Goal: Information Seeking & Learning: Learn about a topic

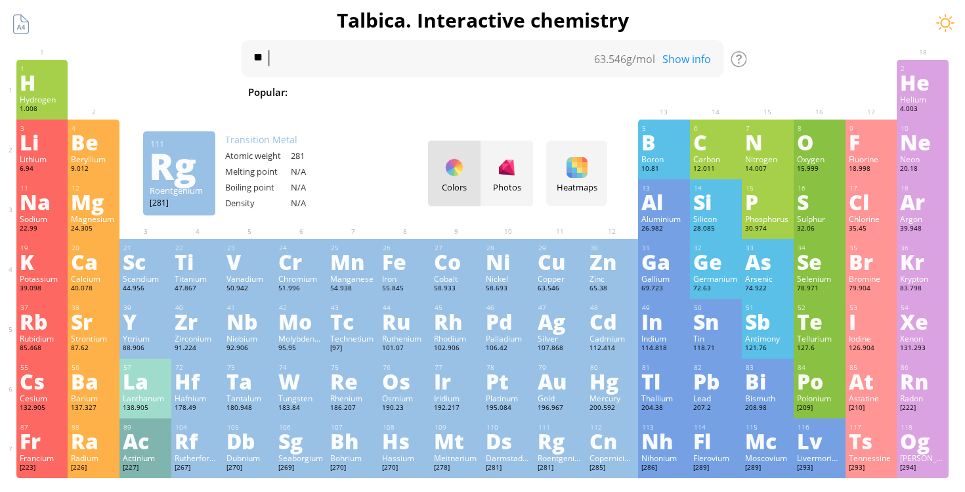
scroll to position [21, 0]
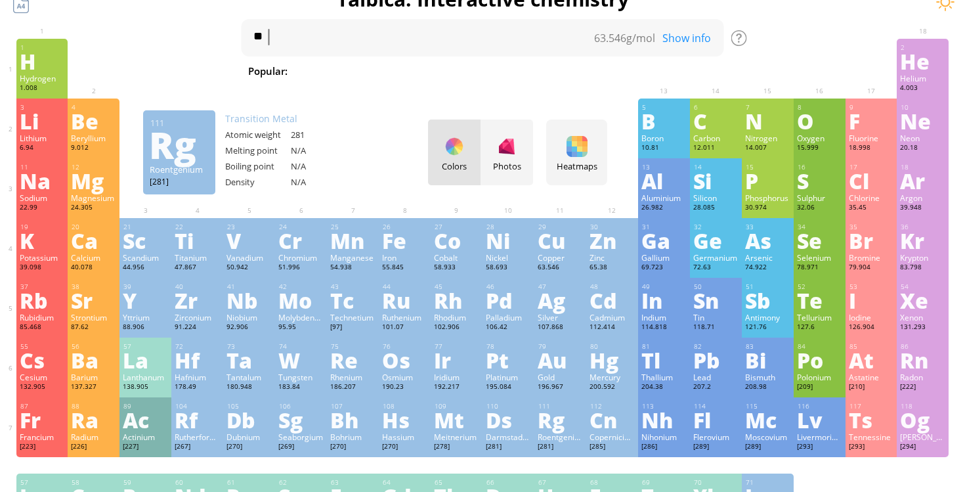
type textarea "*"
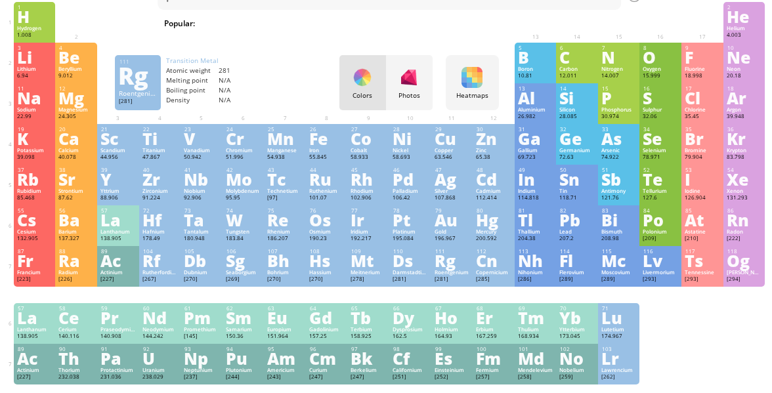
scroll to position [51, 0]
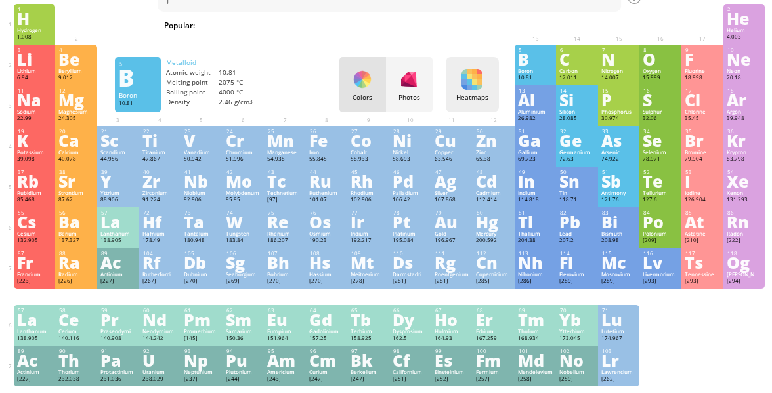
click at [476, 70] on div at bounding box center [471, 79] width 21 height 21
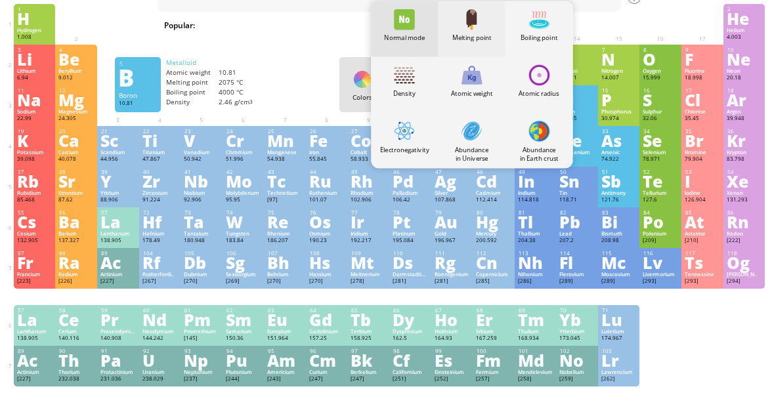
click at [469, 43] on div "Melting point" at bounding box center [471, 29] width 67 height 56
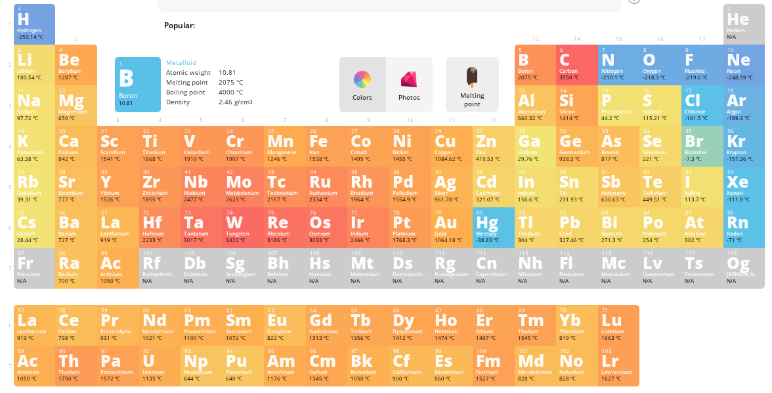
click at [471, 88] on div "Melting point Heatmaps Normal mode Melting point Boiling point Density Atomic w…" at bounding box center [472, 84] width 53 height 55
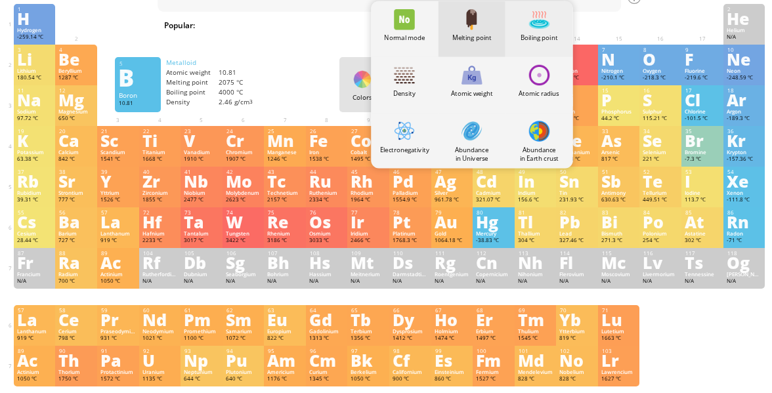
click at [534, 23] on div at bounding box center [539, 19] width 21 height 21
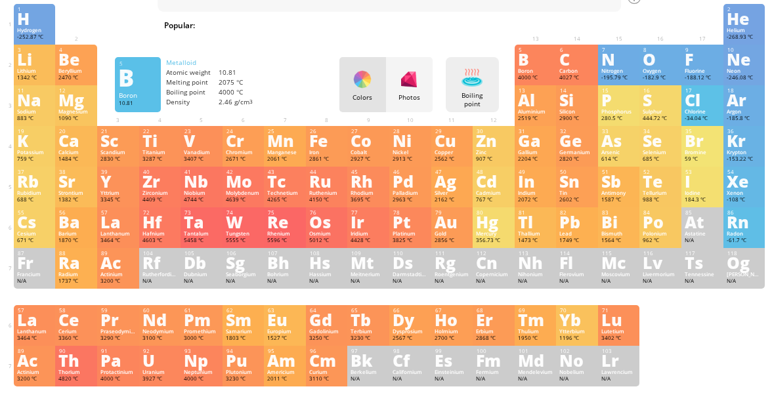
click at [475, 89] on div "Boiling point Heatmaps Normal mode Melting point Boiling point Density Atomic w…" at bounding box center [472, 84] width 53 height 55
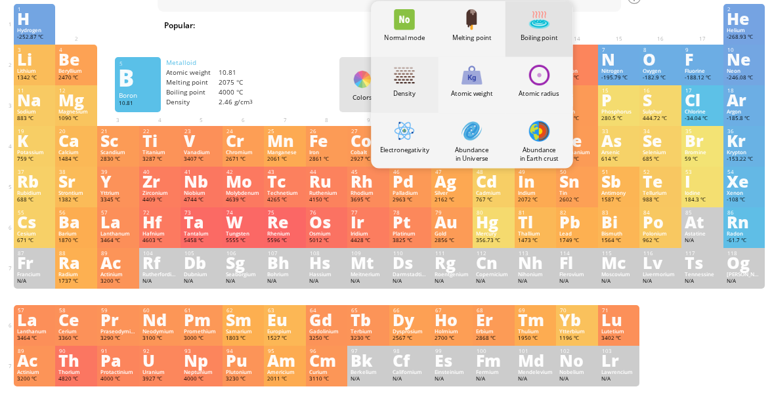
click at [402, 95] on div "Density" at bounding box center [405, 93] width 67 height 9
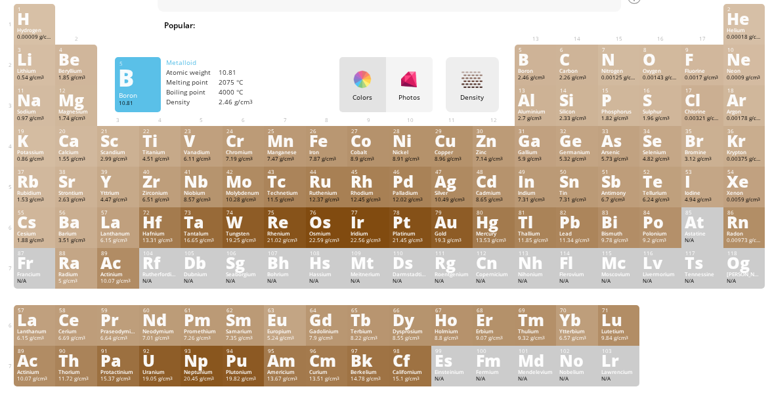
click at [480, 106] on div "Density Heatmaps Normal mode Melting point Boiling point Density Atomic weight …" at bounding box center [472, 84] width 53 height 55
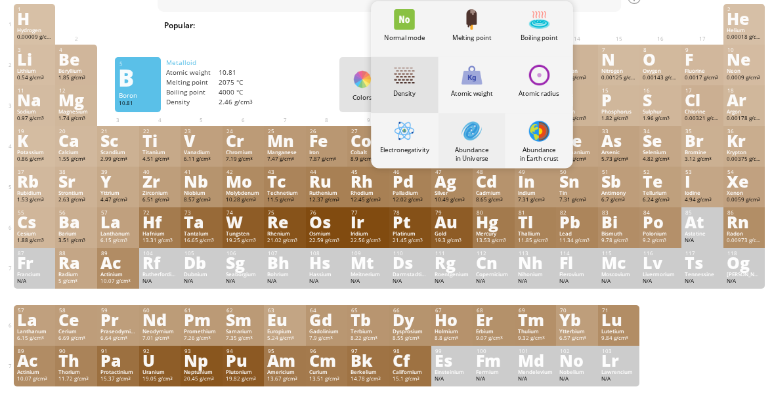
click at [480, 140] on div at bounding box center [472, 130] width 21 height 21
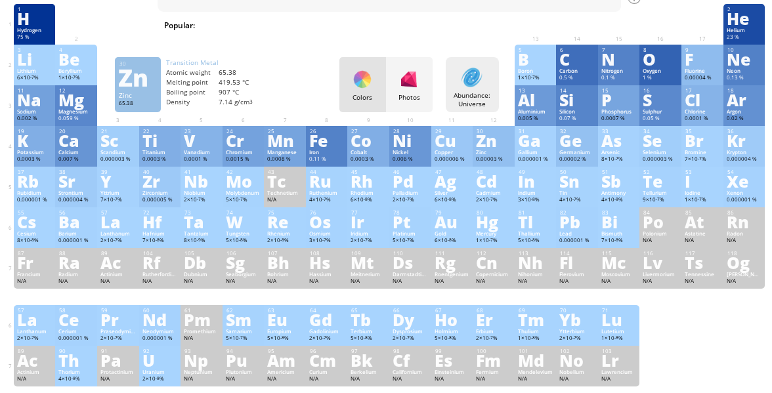
click at [469, 91] on div "Abundance: Universe" at bounding box center [472, 99] width 47 height 17
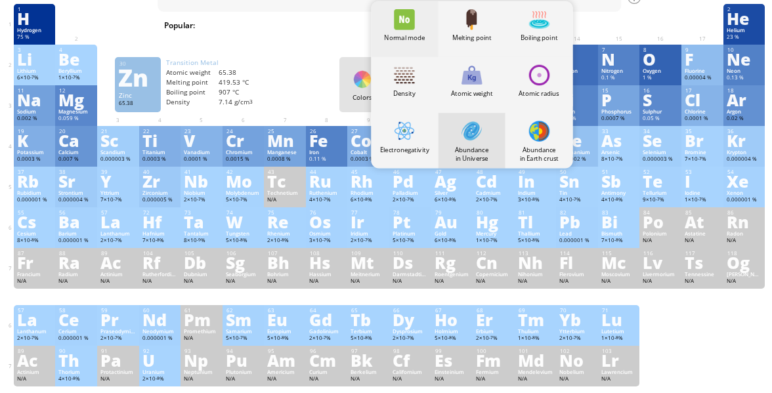
click at [409, 33] on div "Normal mode" at bounding box center [405, 37] width 67 height 9
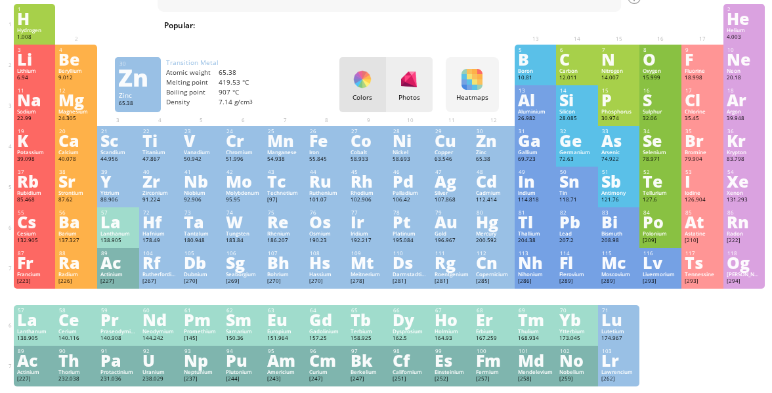
click at [410, 88] on div at bounding box center [408, 79] width 21 height 21
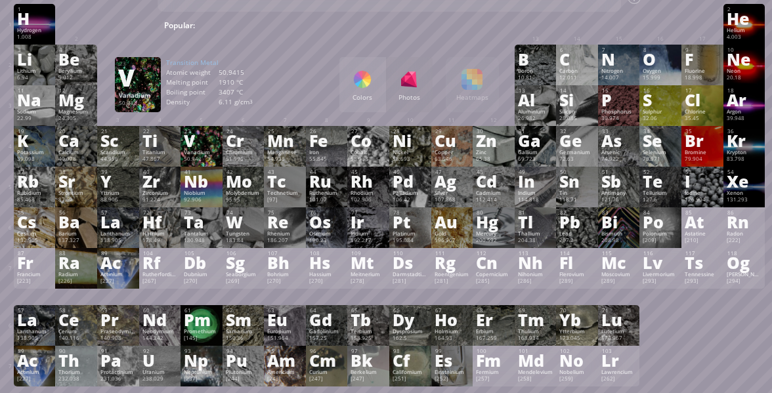
click at [188, 152] on div "Vanadium" at bounding box center [201, 152] width 35 height 7
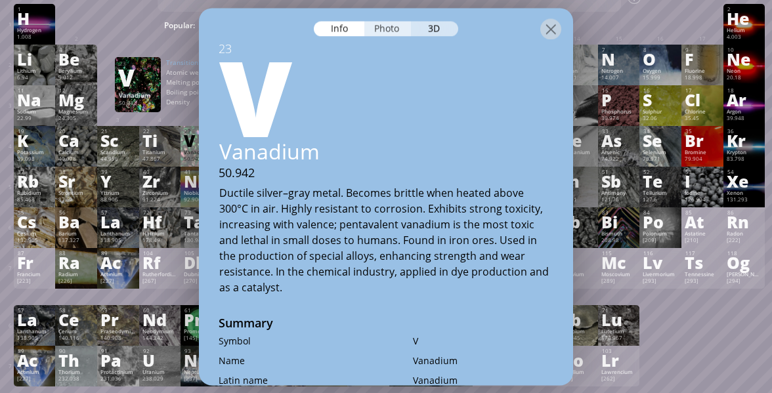
click at [390, 27] on div "Photo" at bounding box center [387, 28] width 47 height 15
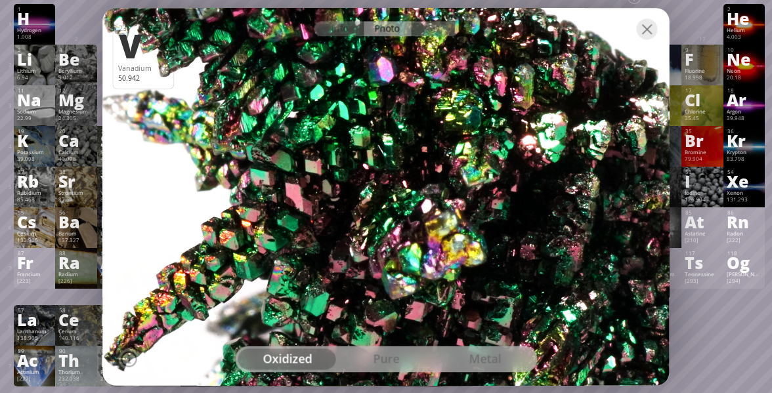
click at [400, 351] on div "pure" at bounding box center [386, 359] width 99 height 21
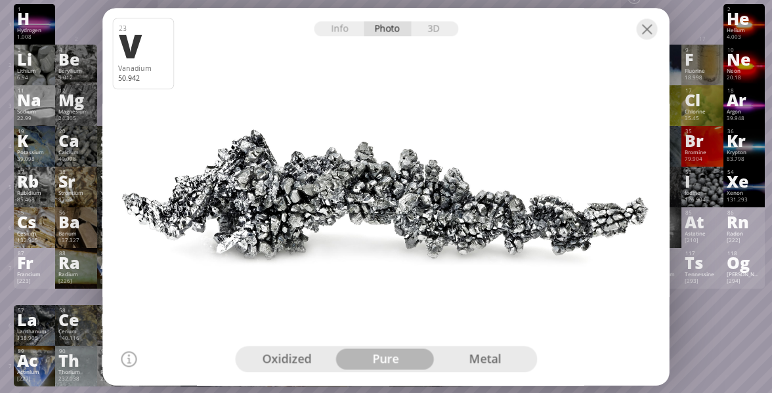
click at [456, 362] on div "metal" at bounding box center [484, 359] width 99 height 21
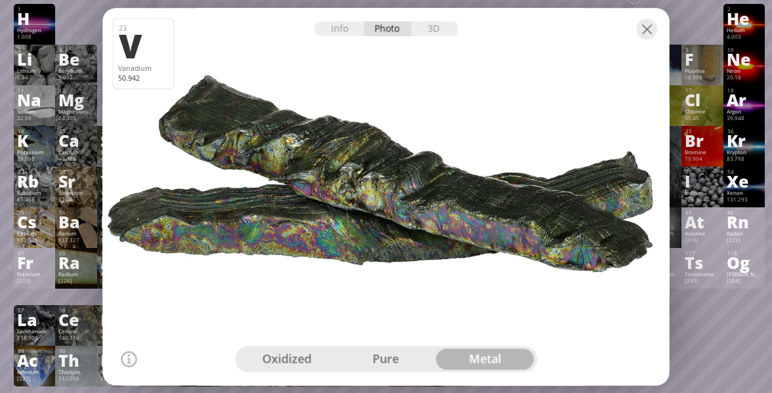
click at [303, 354] on div "oxidized" at bounding box center [287, 359] width 99 height 21
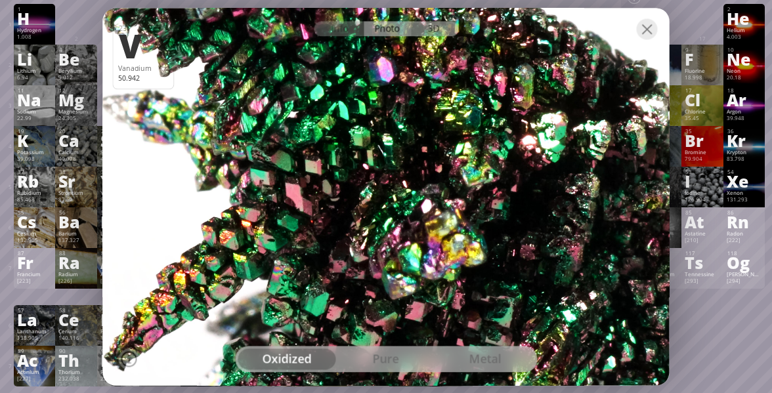
click at [429, 34] on div "3D" at bounding box center [434, 28] width 47 height 15
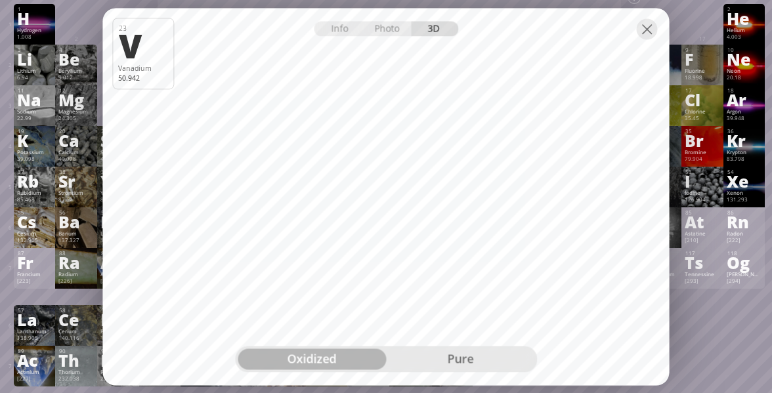
click at [660, 27] on div at bounding box center [386, 19] width 566 height 23
click at [654, 27] on div at bounding box center [647, 28] width 21 height 21
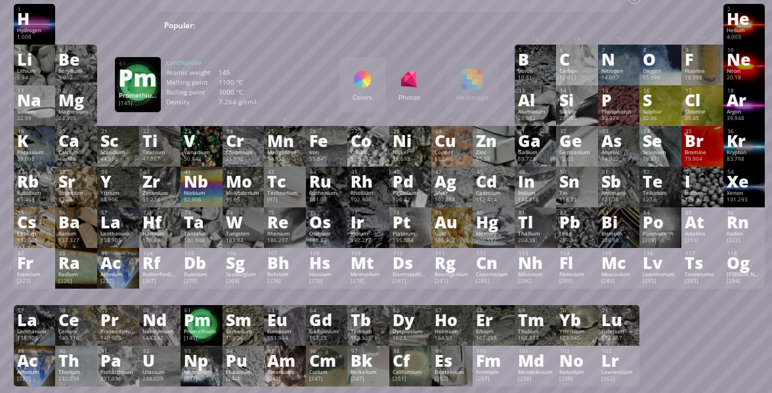
click at [203, 335] on div "Promethium" at bounding box center [201, 331] width 35 height 7
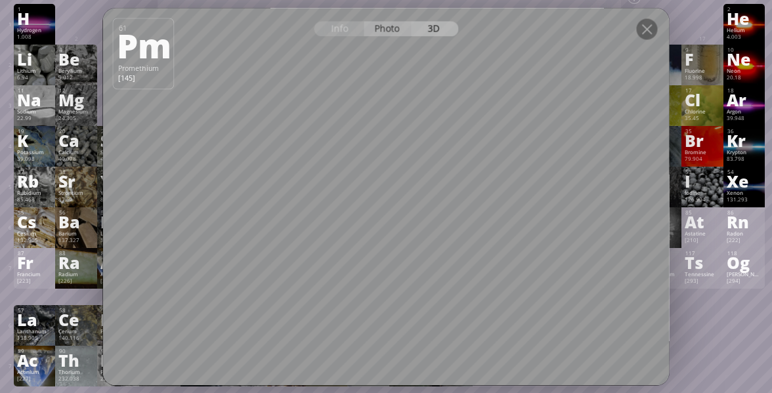
click at [395, 32] on div "Photo" at bounding box center [387, 28] width 47 height 15
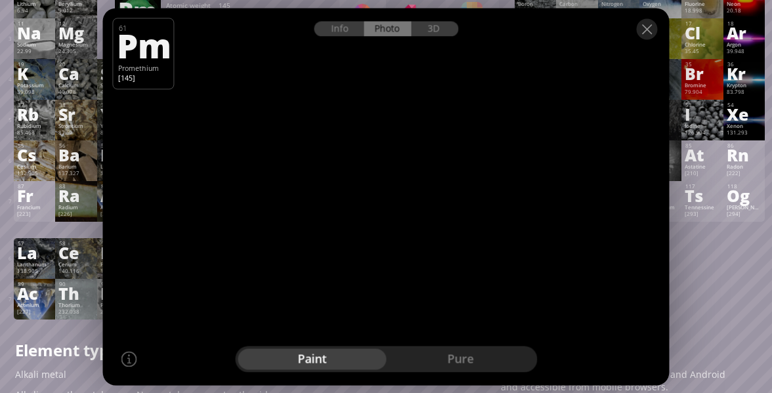
scroll to position [27, 0]
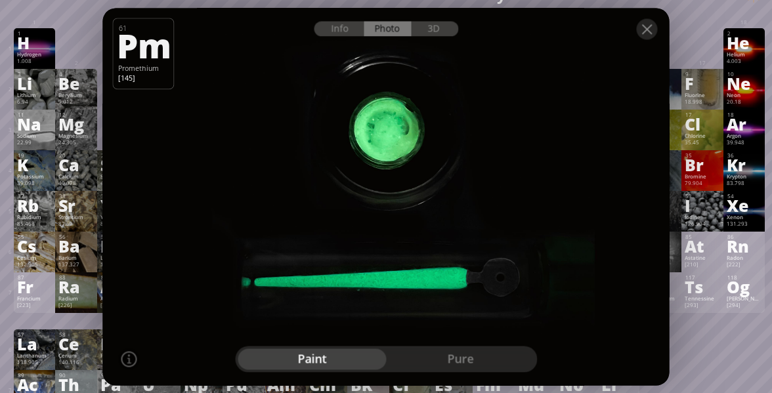
click at [491, 362] on div "pure" at bounding box center [460, 359] width 148 height 21
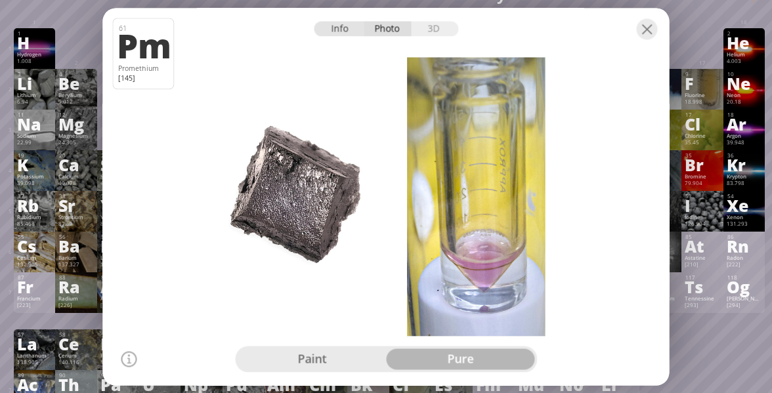
click at [334, 30] on div "Info" at bounding box center [339, 28] width 51 height 15
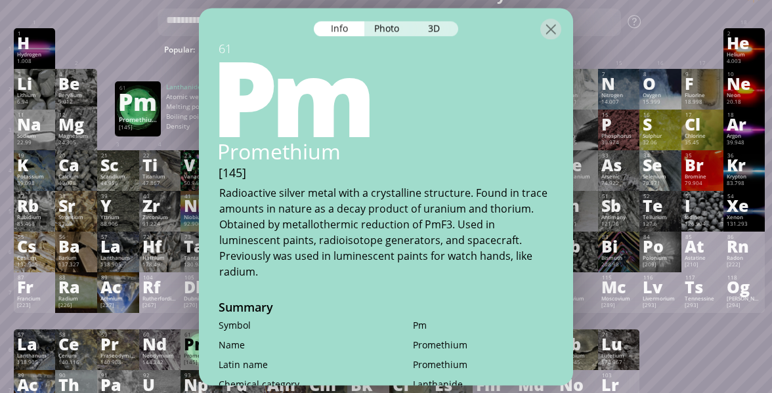
click at [687, 32] on div at bounding box center [702, 34] width 35 height 8
